Goal: Use online tool/utility: Utilize a website feature to perform a specific function

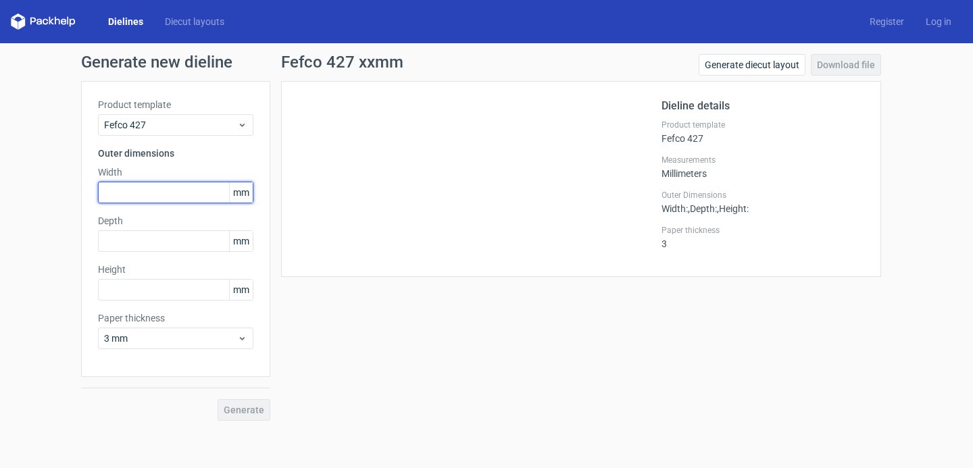
click at [161, 195] on input "text" at bounding box center [175, 193] width 155 height 22
click at [202, 22] on link "Diecut layouts" at bounding box center [194, 22] width 81 height 14
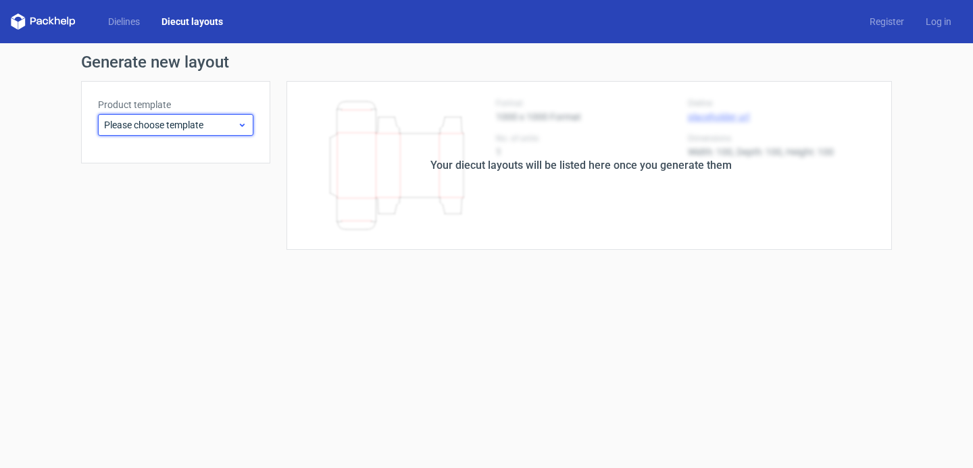
click at [176, 127] on span "Please choose template" at bounding box center [170, 125] width 133 height 14
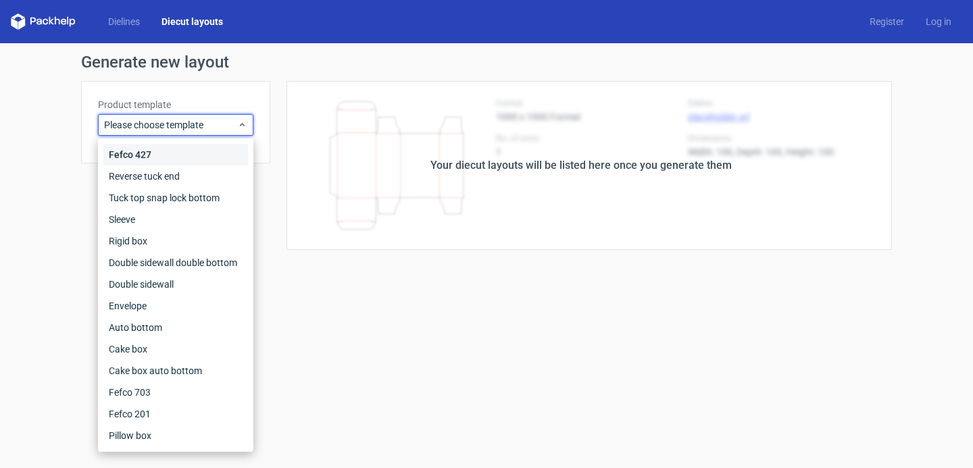
click at [162, 157] on div "Fefco 427" at bounding box center [175, 155] width 145 height 22
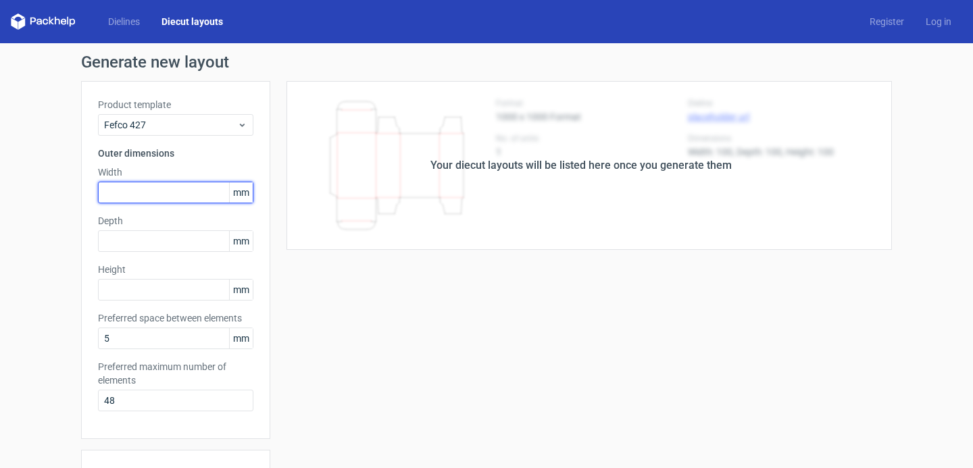
click at [151, 193] on input "text" at bounding box center [175, 193] width 155 height 22
type input "350"
type input "260"
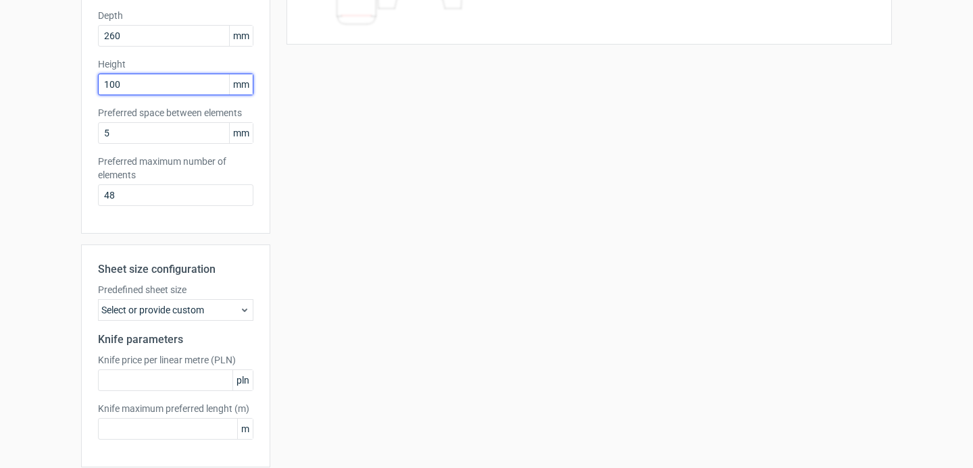
scroll to position [259, 0]
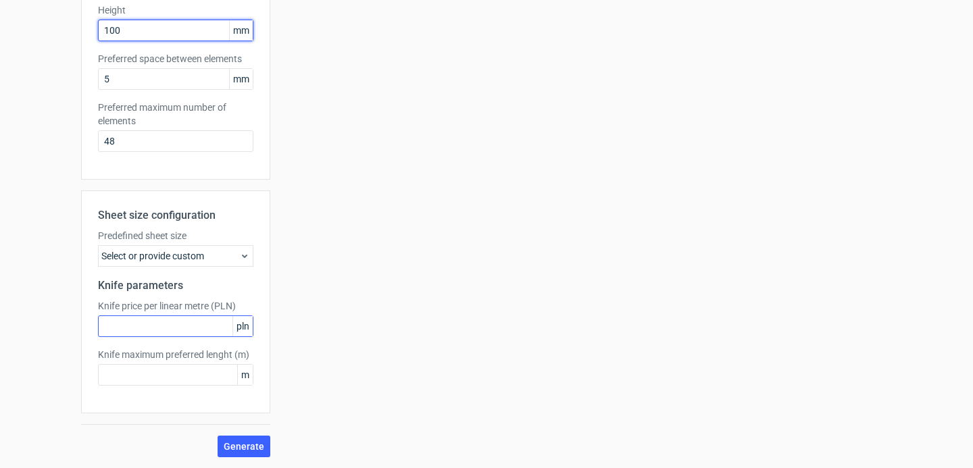
type input "100"
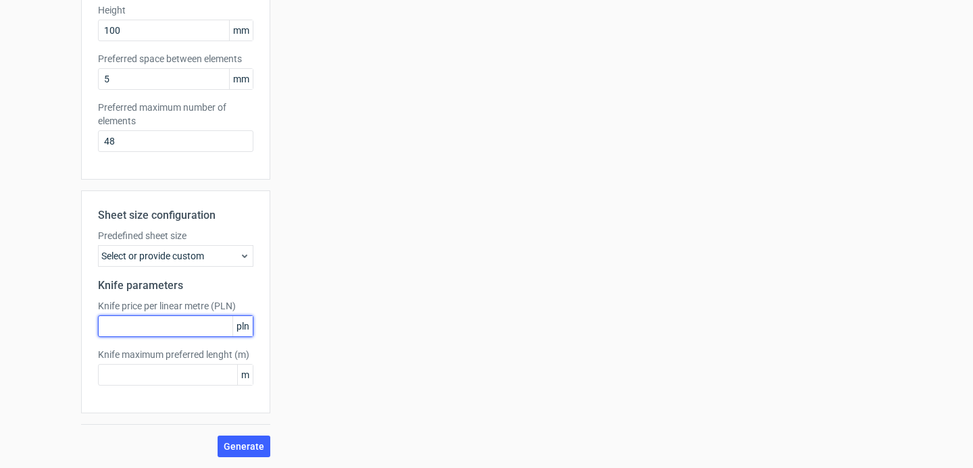
click at [158, 333] on input "text" at bounding box center [175, 326] width 155 height 22
click at [184, 261] on div "Select or provide custom" at bounding box center [175, 256] width 155 height 22
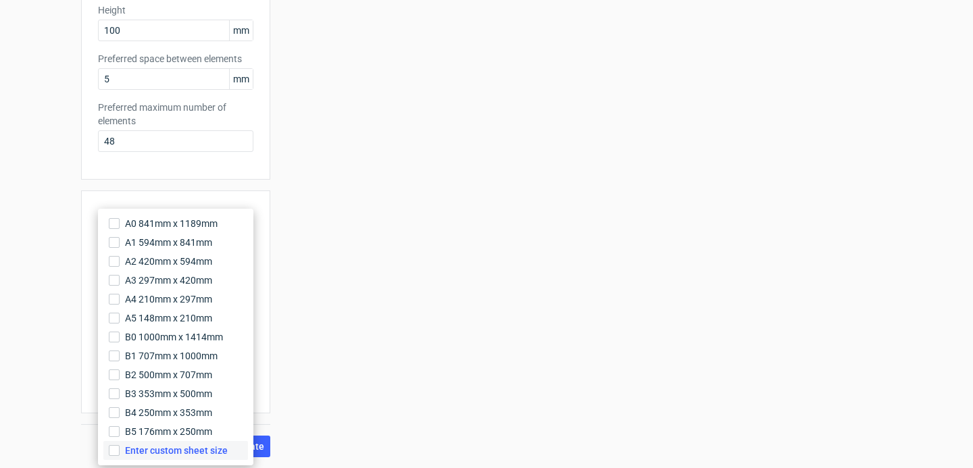
click at [185, 447] on span "Enter custom sheet size" at bounding box center [176, 451] width 103 height 14
click at [120, 447] on input "Enter custom sheet size" at bounding box center [114, 450] width 11 height 11
click at [276, 267] on div "Your diecut layouts will be listed here once you generate them Height Depth Wid…" at bounding box center [580, 188] width 621 height 733
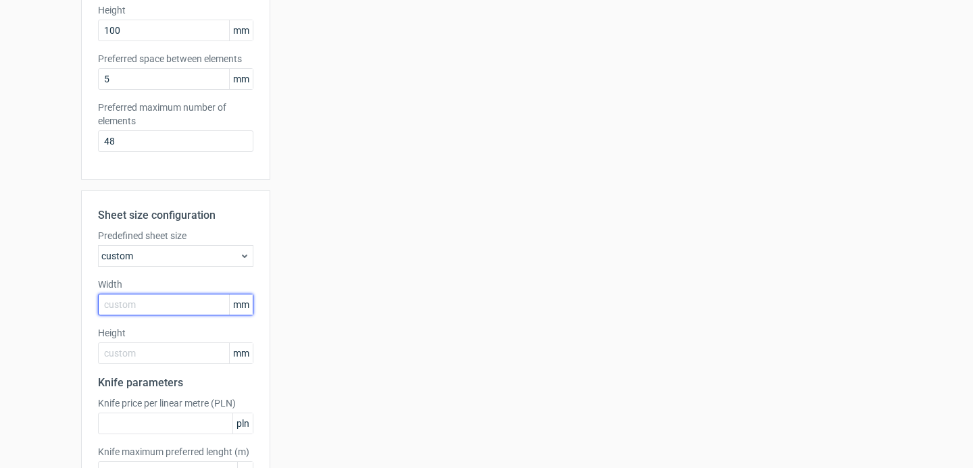
click at [193, 303] on input "text" at bounding box center [175, 305] width 155 height 22
type input "1020"
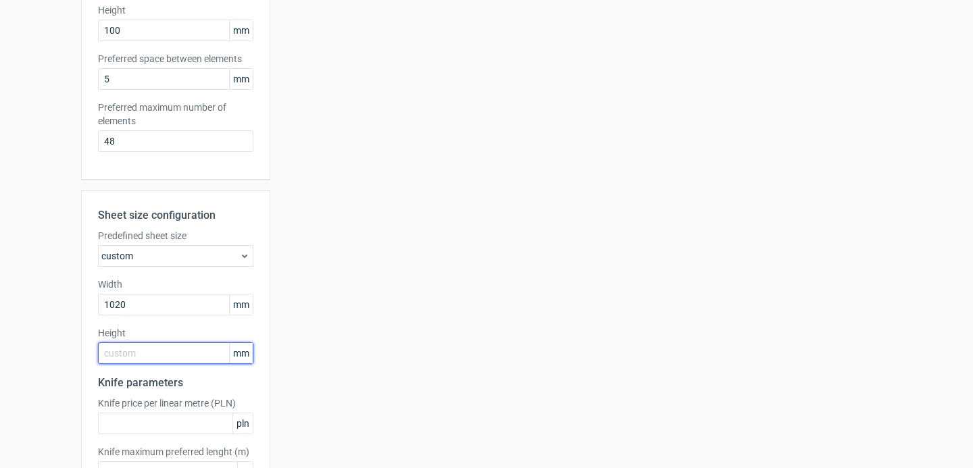
click at [188, 353] on input "text" at bounding box center [175, 353] width 155 height 22
type input "1520"
click at [463, 221] on div "Your diecut layouts will be listed here once you generate them Height Depth Wid…" at bounding box center [580, 188] width 621 height 733
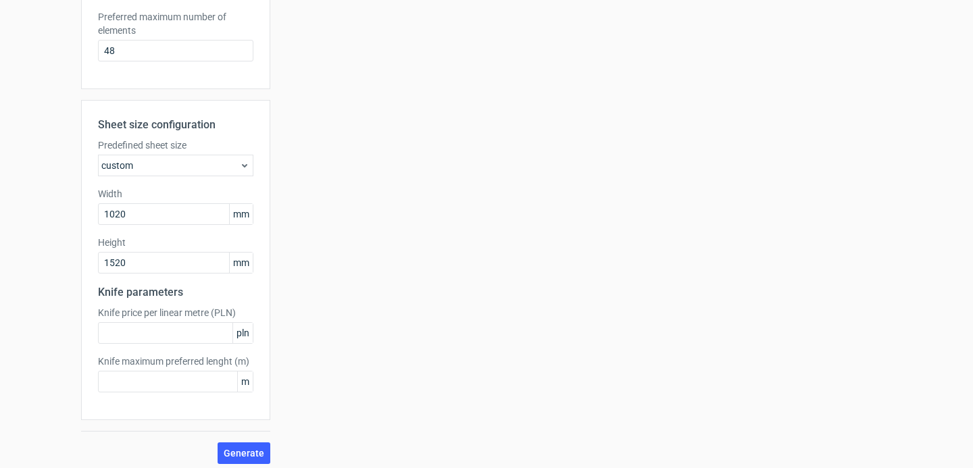
scroll to position [357, 0]
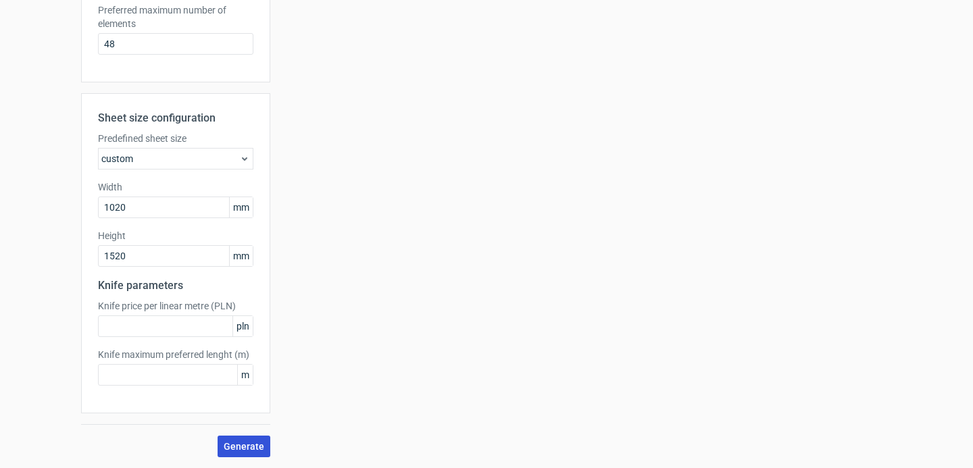
click at [251, 445] on span "Generate" at bounding box center [244, 446] width 41 height 9
